Goal: Information Seeking & Learning: Learn about a topic

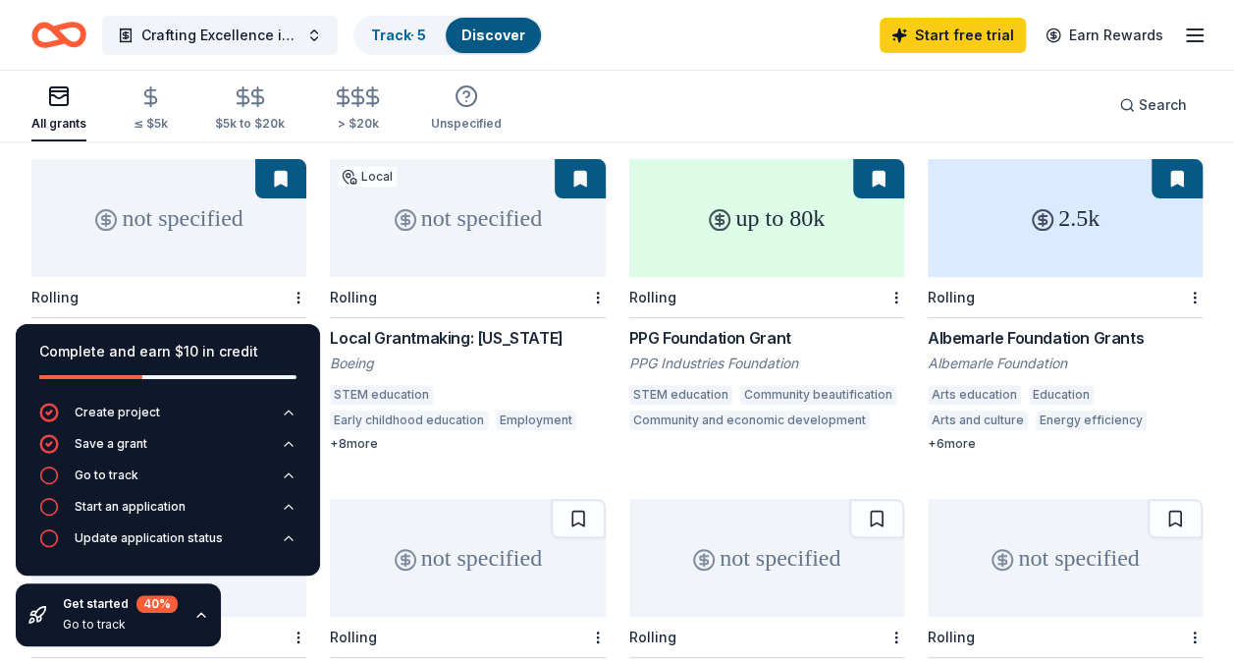
scroll to position [196, 0]
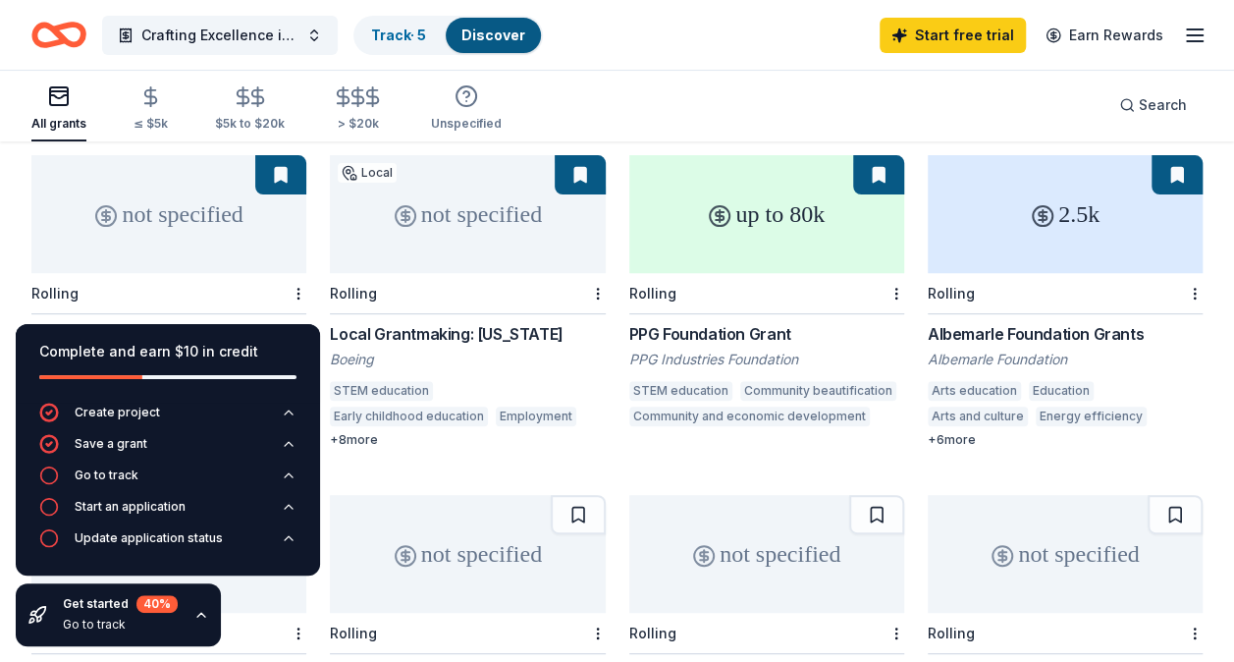
click at [112, 209] on div "not specified" at bounding box center [168, 214] width 275 height 118
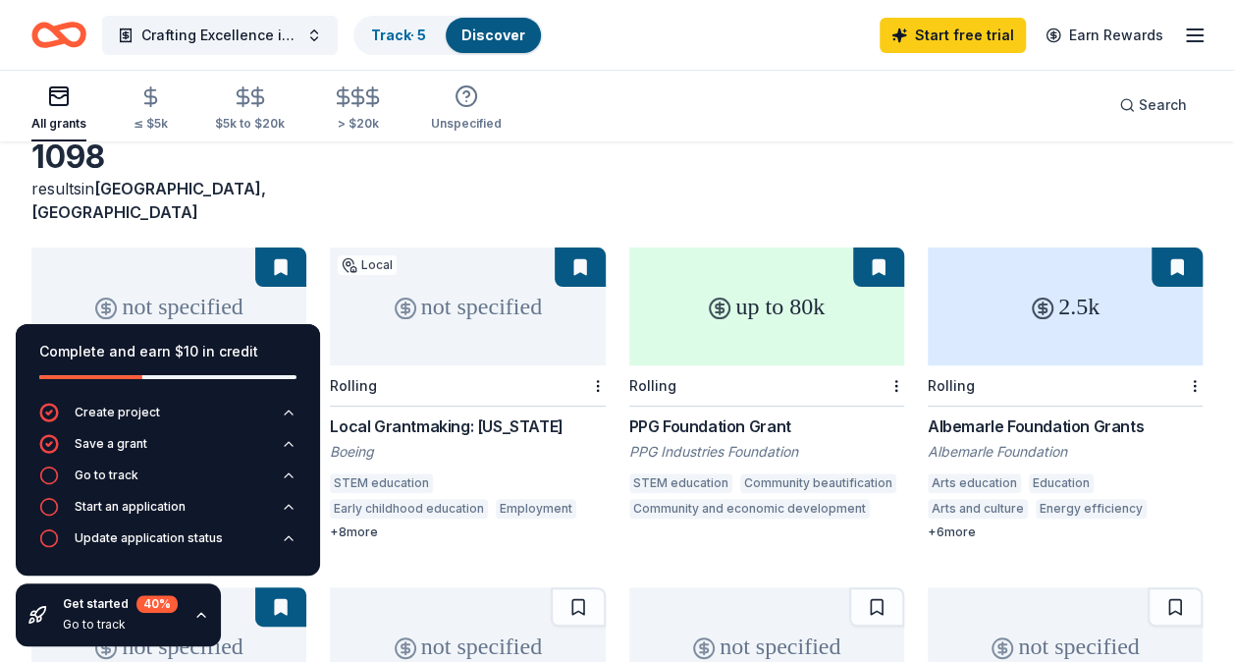
scroll to position [63, 0]
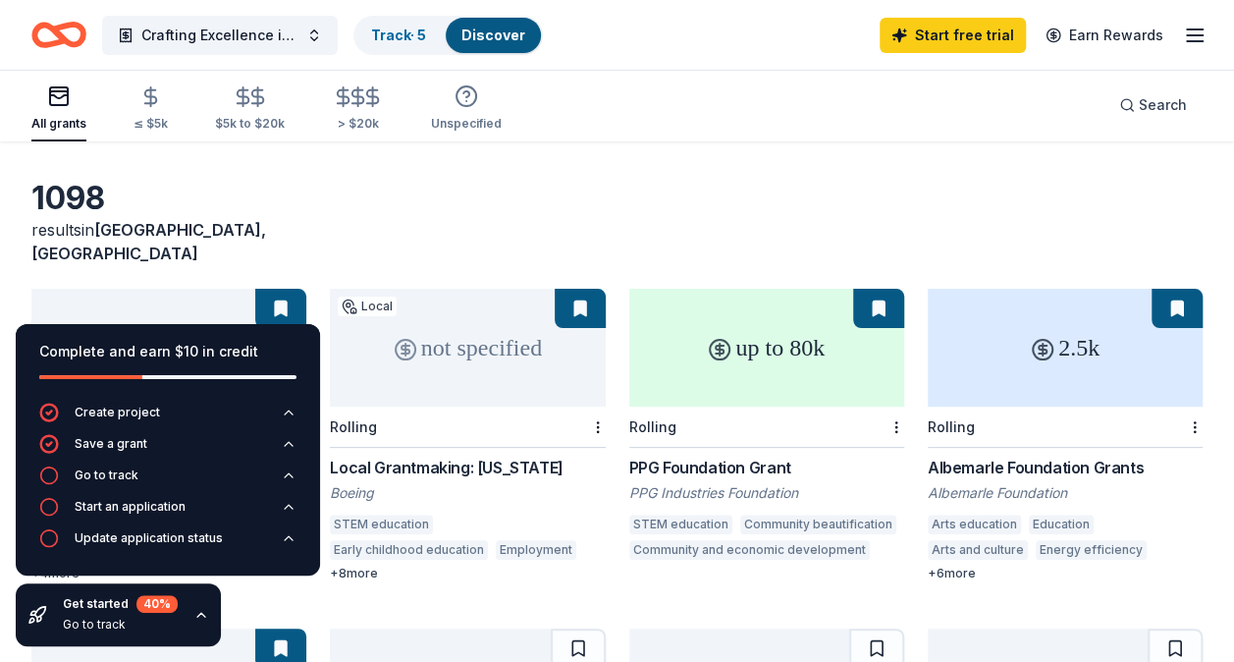
click at [1058, 347] on div "2.5k" at bounding box center [1065, 348] width 275 height 118
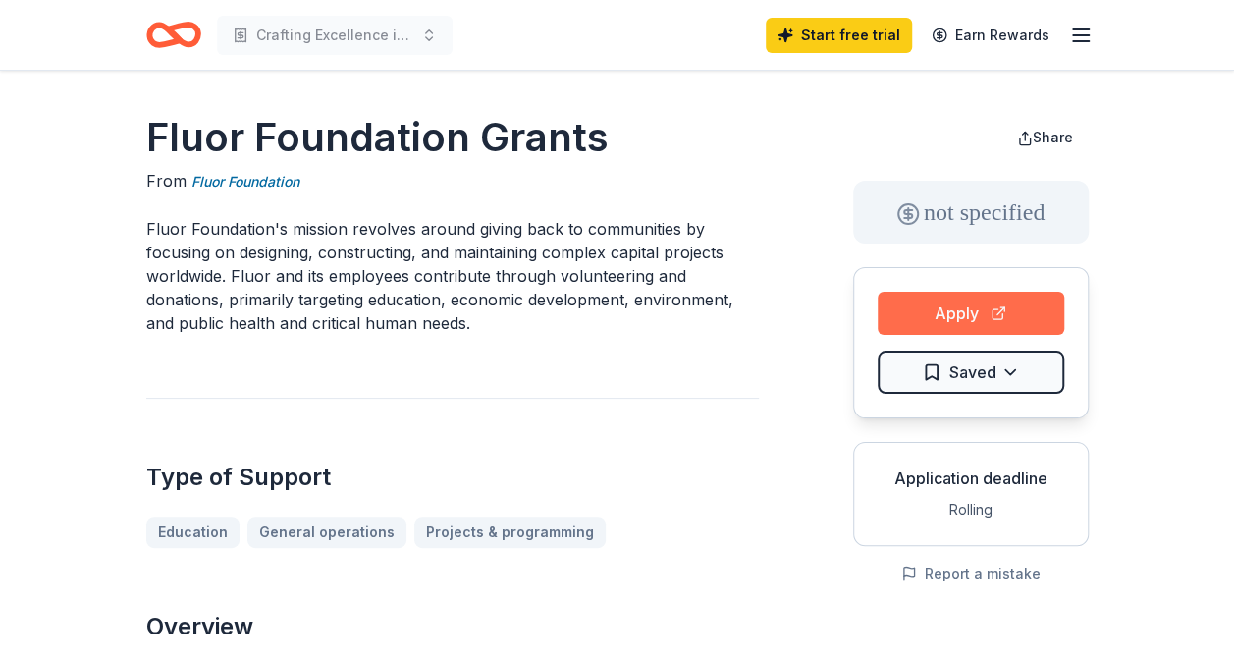
click at [917, 312] on button "Apply" at bounding box center [971, 313] width 187 height 43
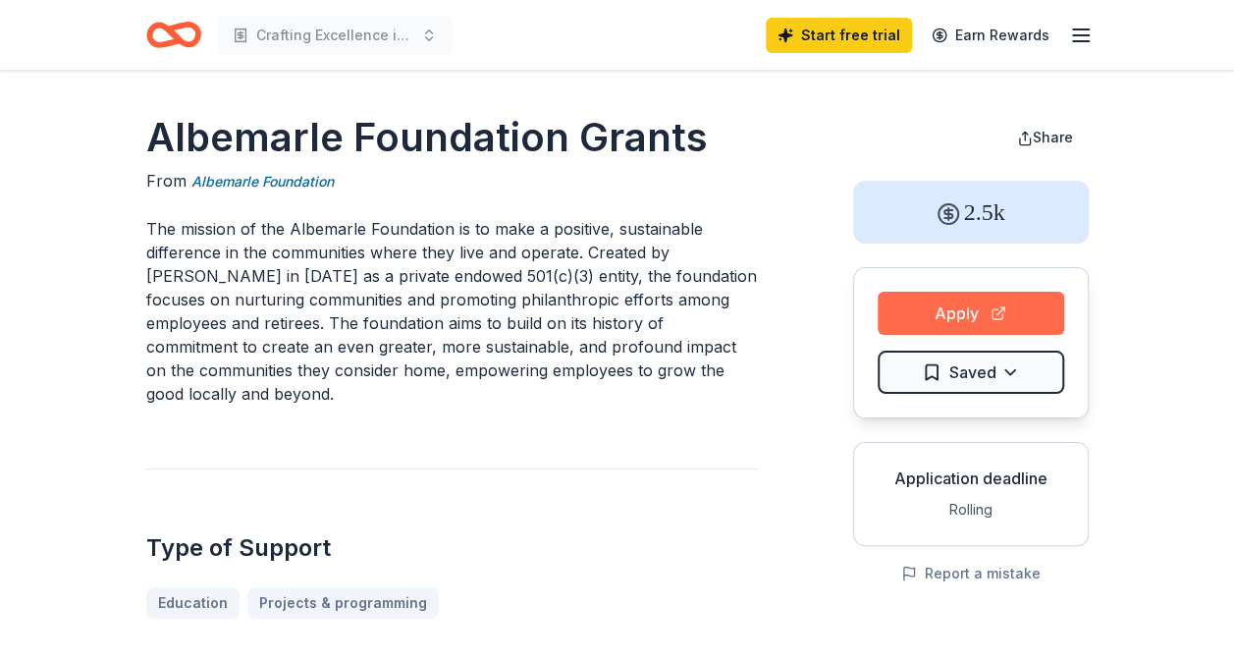
click at [989, 310] on button "Apply" at bounding box center [971, 313] width 187 height 43
